Goal: Task Accomplishment & Management: Manage account settings

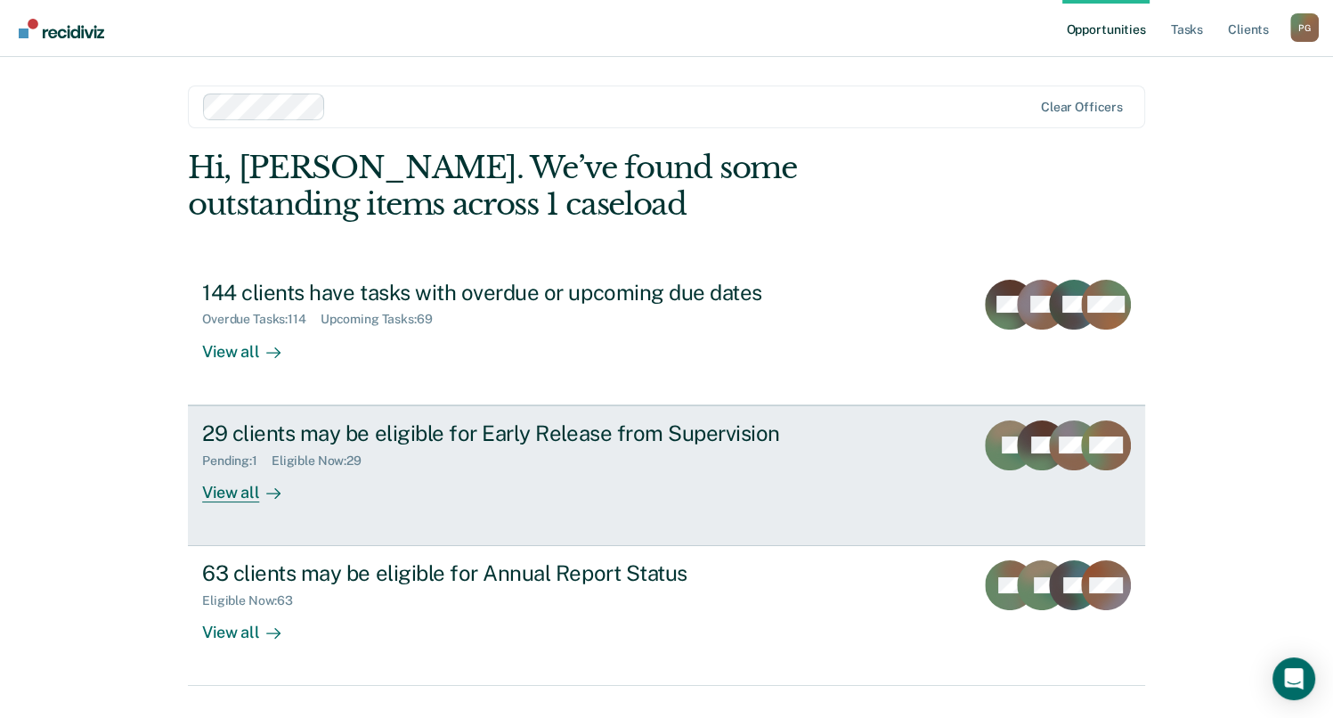
click at [331, 496] on div "29 clients may be eligible for Early Release from Supervision Pending : 1 Eligi…" at bounding box center [536, 461] width 668 height 82
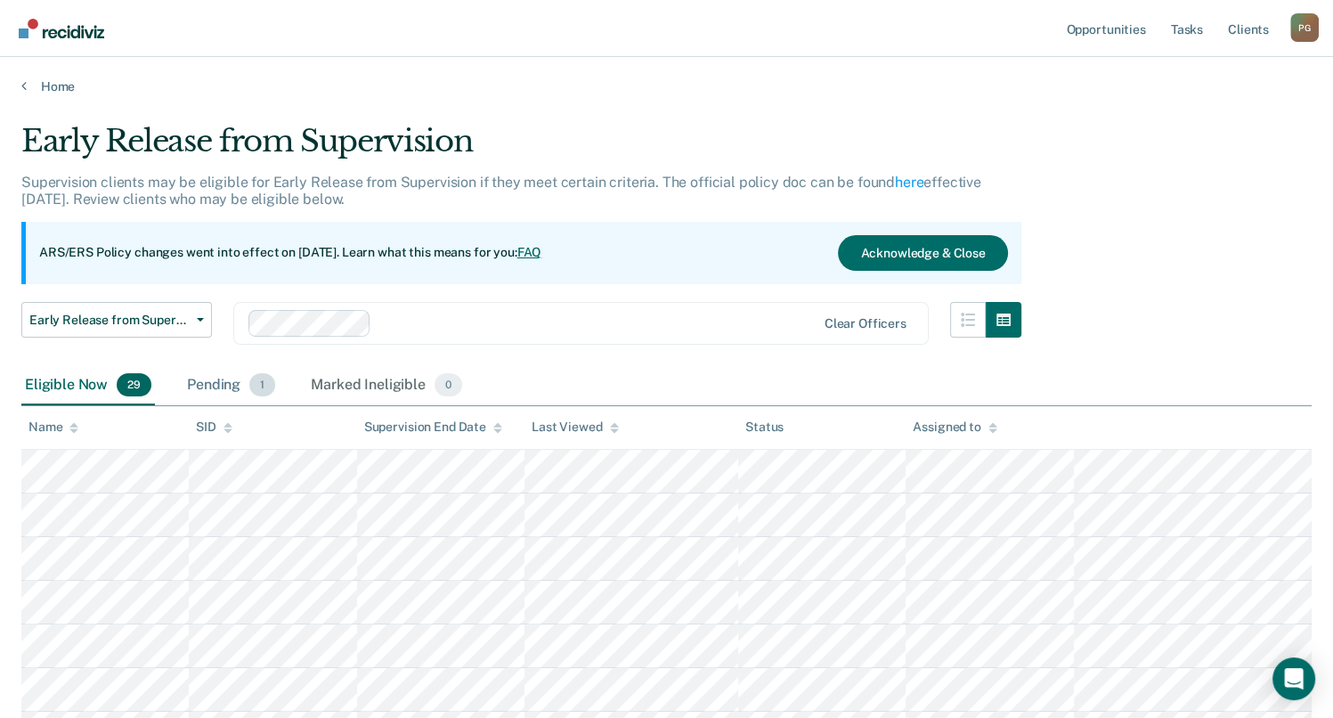
click at [221, 382] on div "Pending 1" at bounding box center [230, 385] width 95 height 39
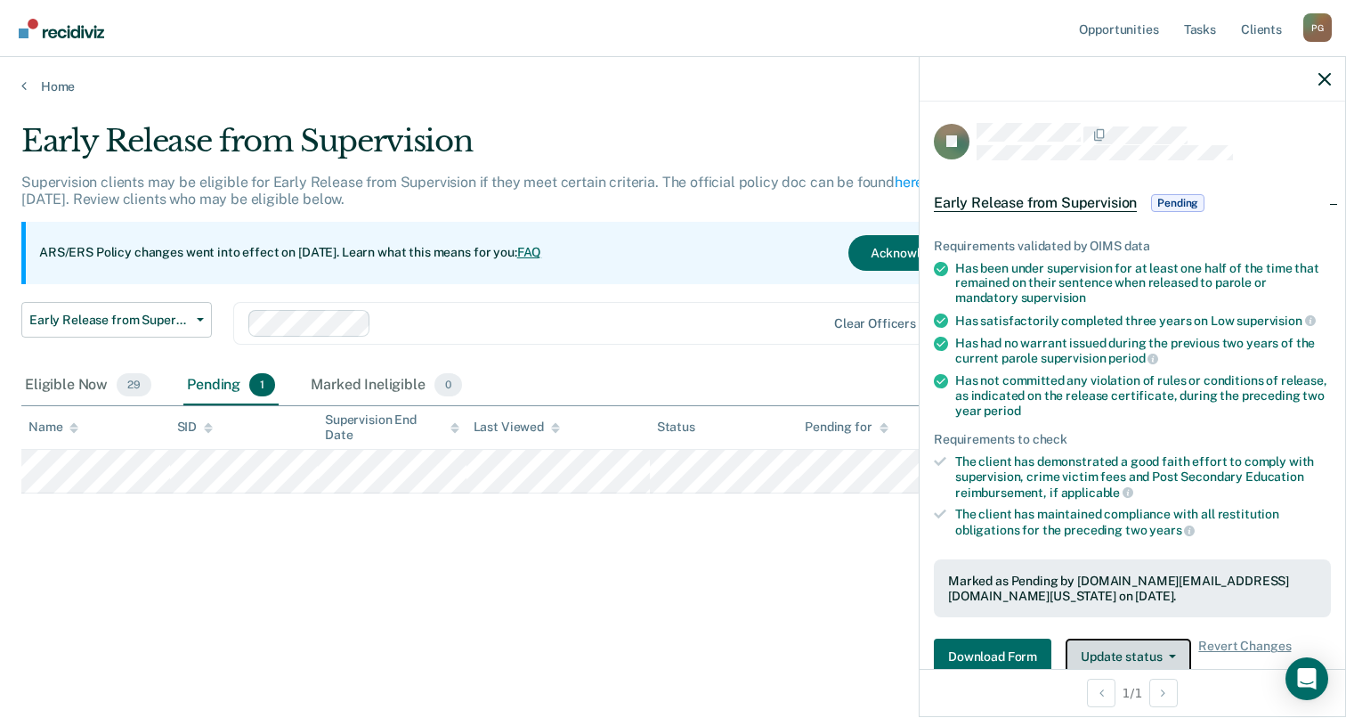
click at [1168, 654] on button "Update status" at bounding box center [1129, 656] width 126 height 36
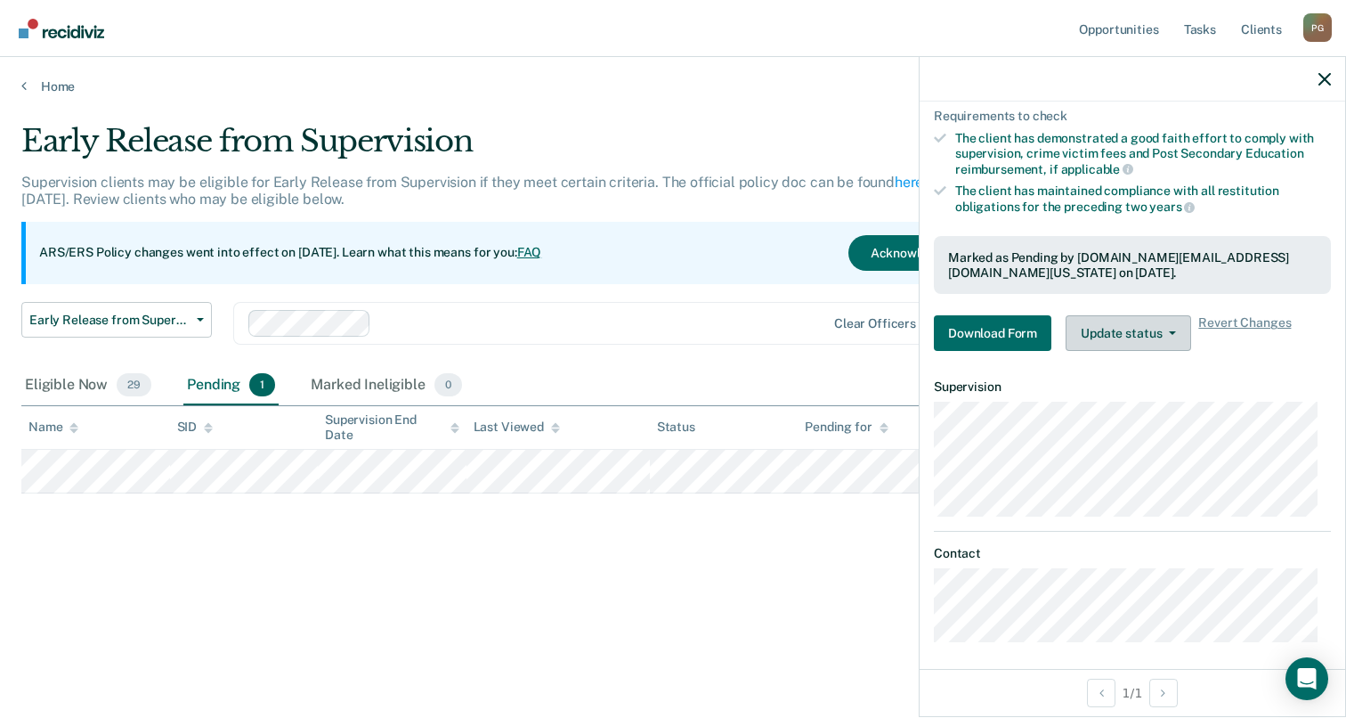
scroll to position [327, 0]
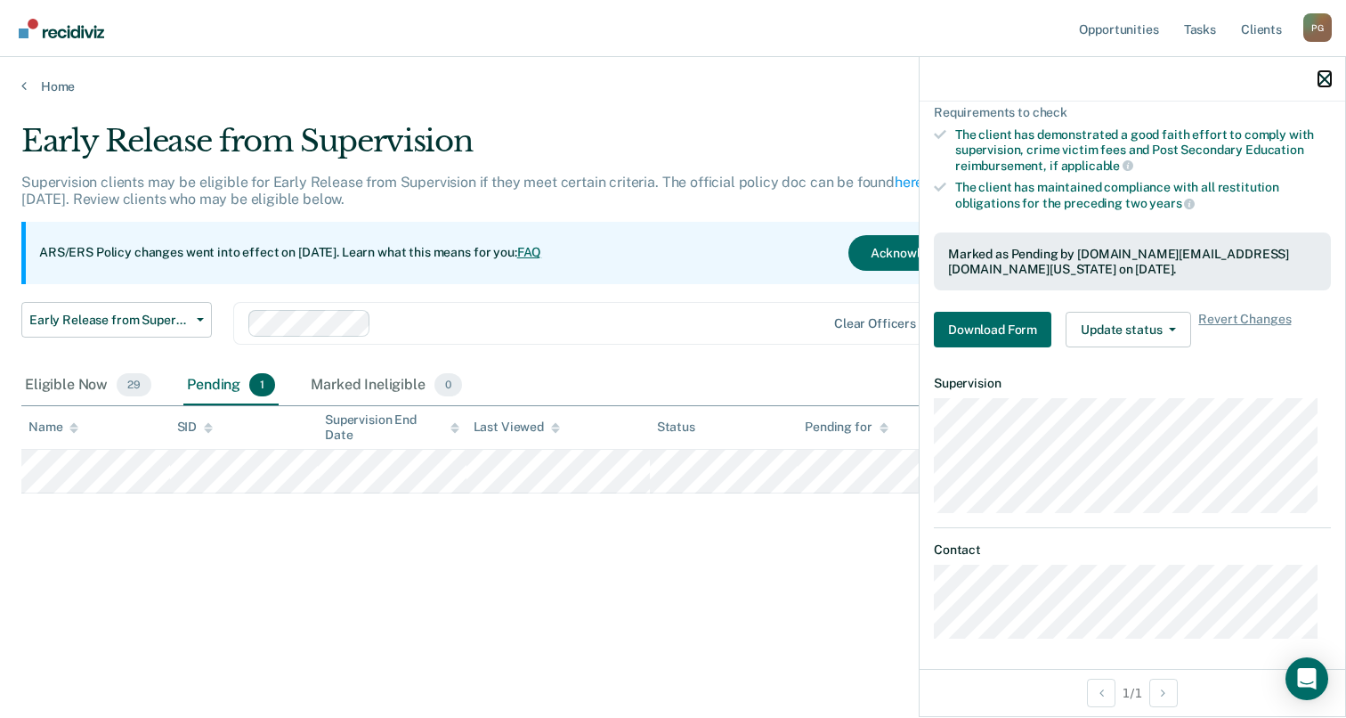
click at [1325, 75] on icon "button" at bounding box center [1325, 79] width 12 height 12
